Goal: Task Accomplishment & Management: Complete application form

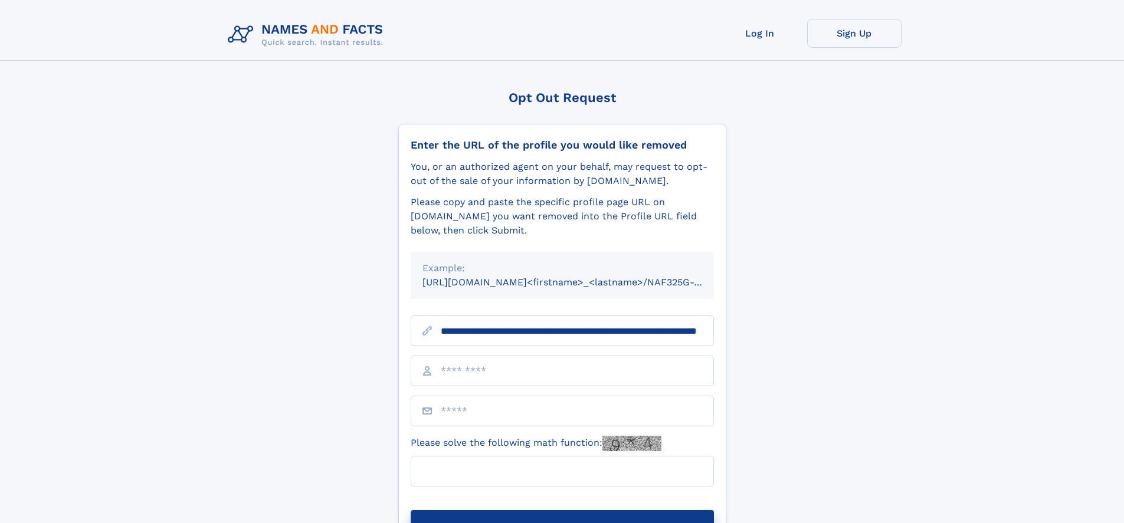
scroll to position [0, 114]
type input "**********"
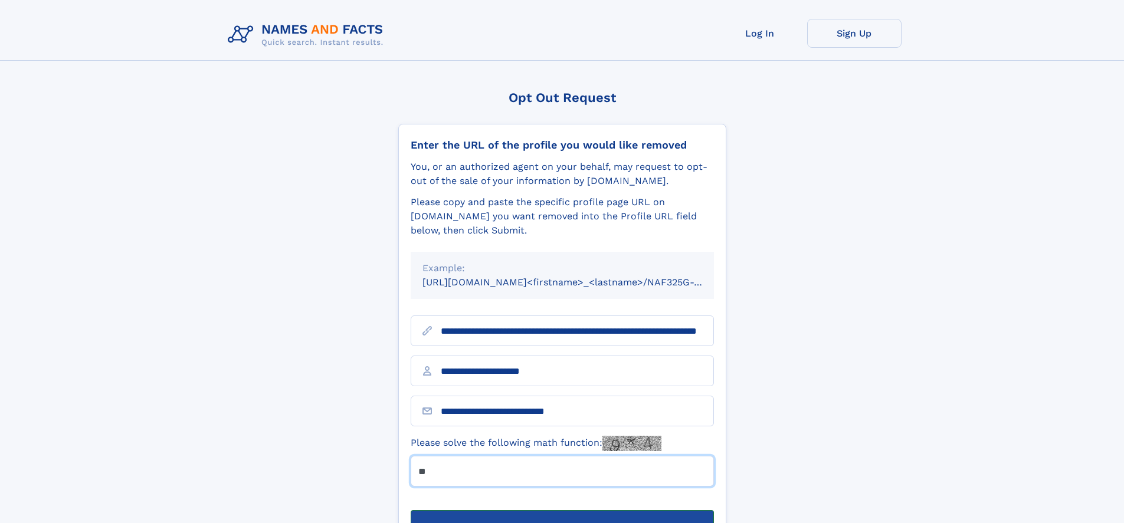
type input "**"
click at [562, 510] on button "Submit Opt Out Request" at bounding box center [562, 529] width 303 height 38
